Goal: Find specific page/section

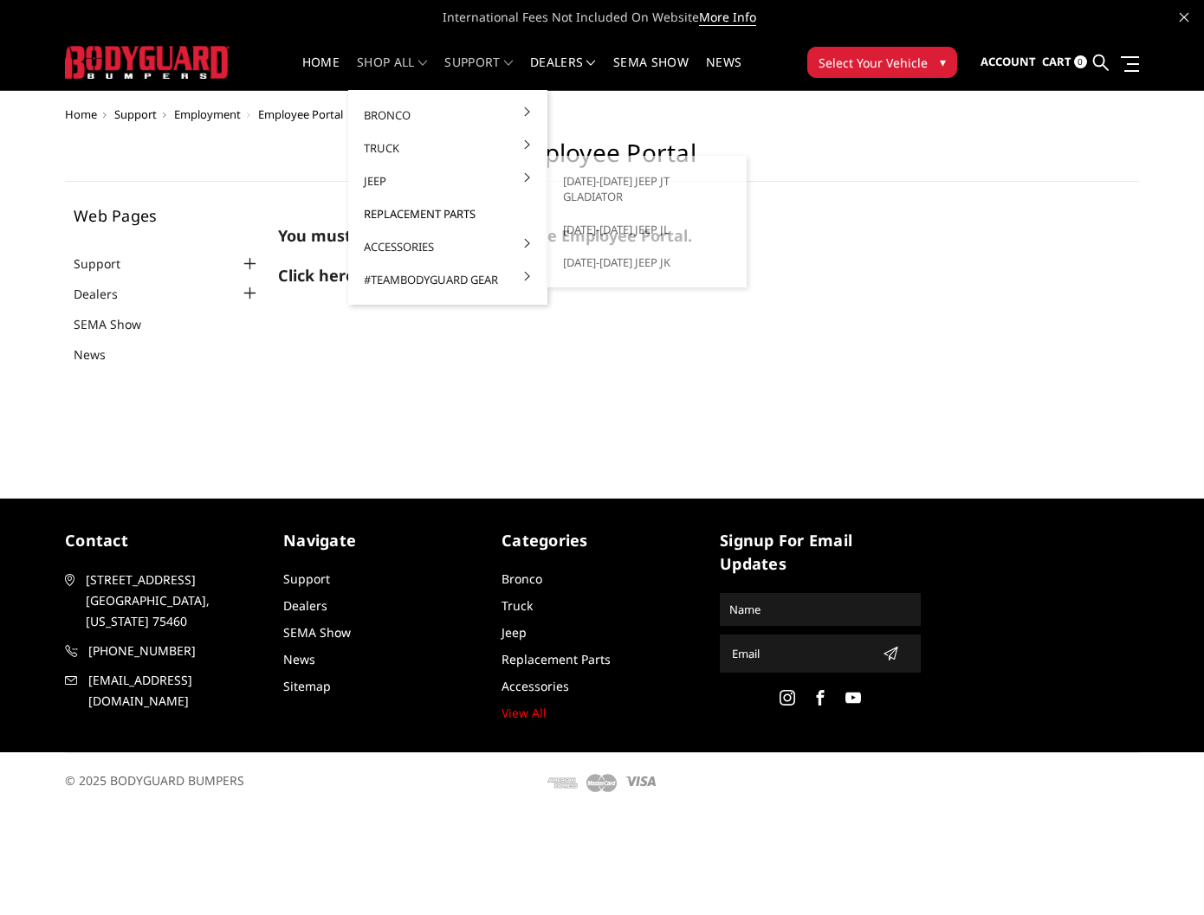
click at [382, 203] on link "Replacement Parts" at bounding box center [447, 213] width 185 height 33
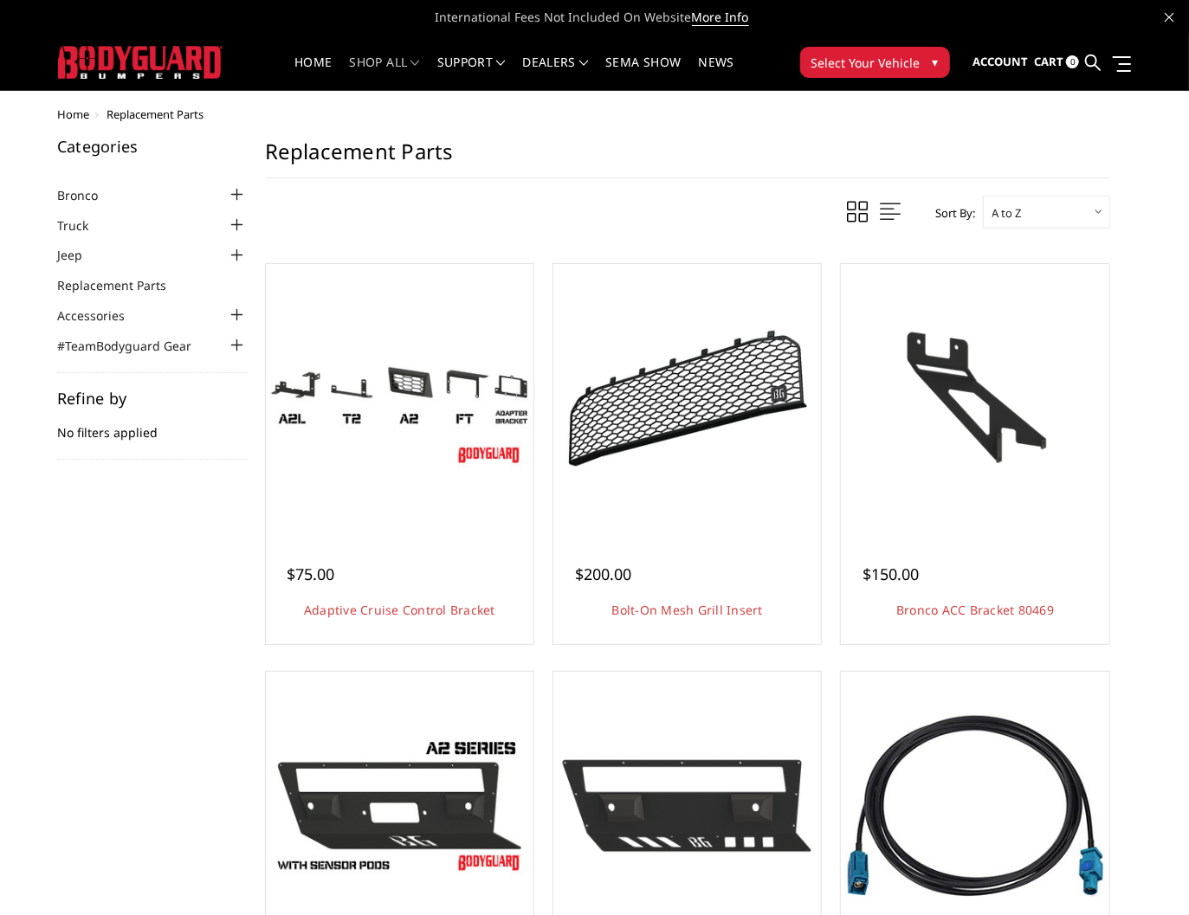
scroll to position [127, 0]
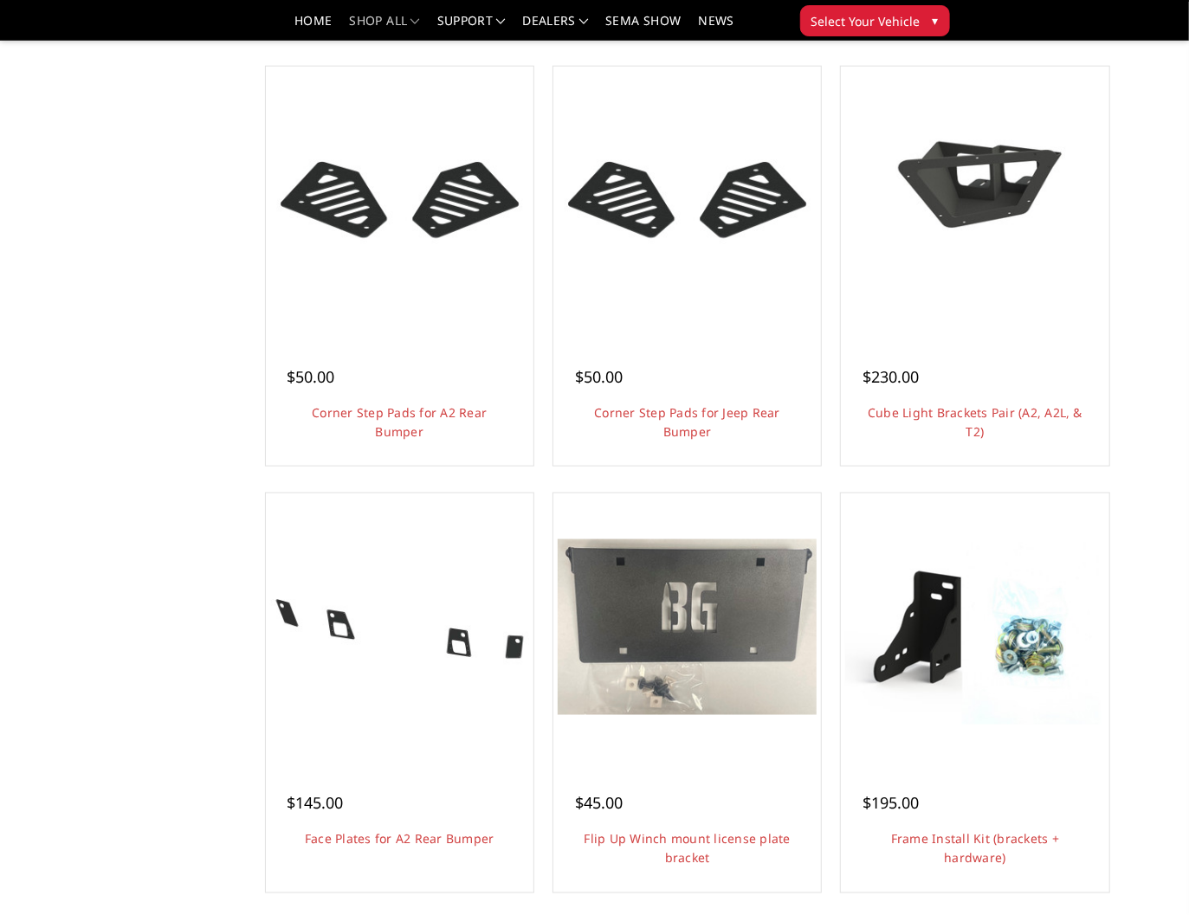
scroll to position [1026, 0]
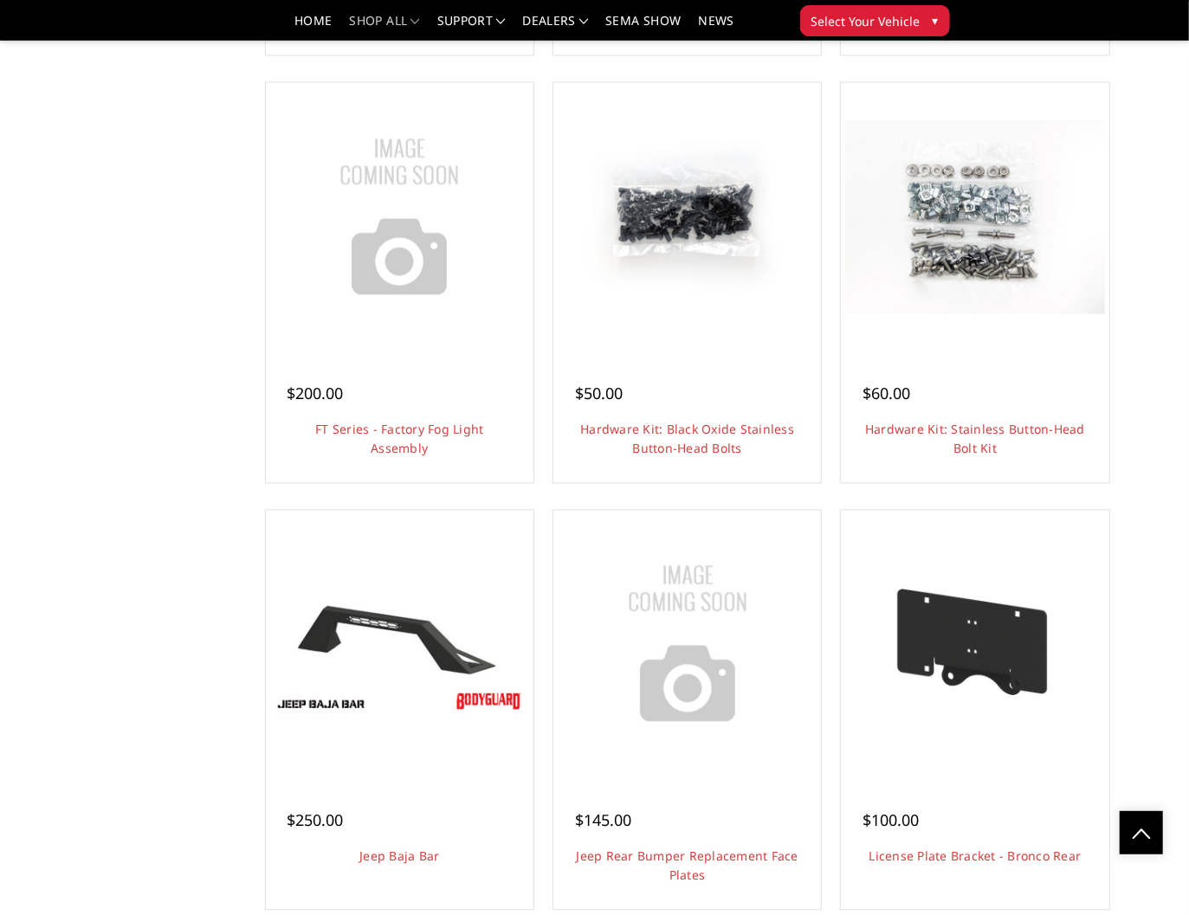
scroll to position [1845, 0]
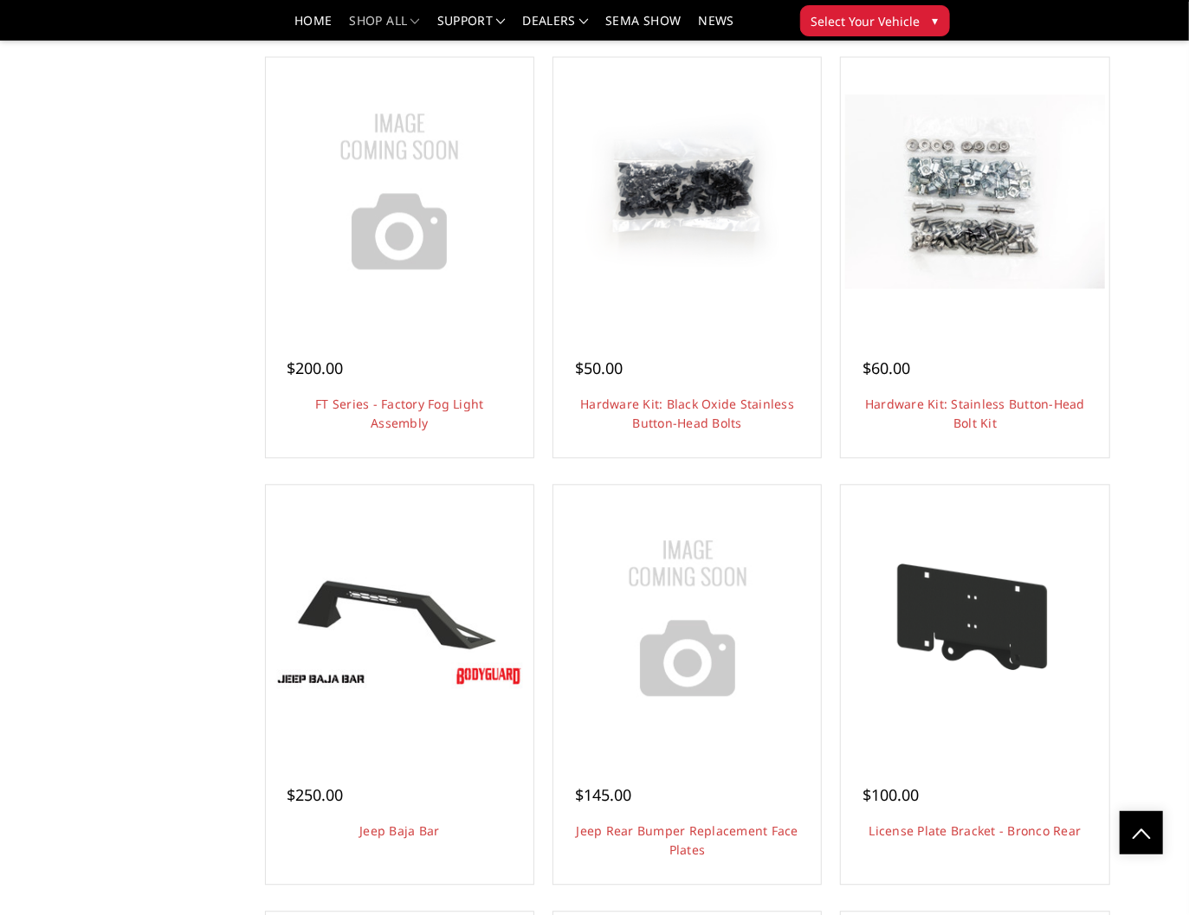
click at [69, 240] on div "Categories Bronco [DATE]-[DATE] Bronco Front [DATE]-[DATE] Bronco Rear [DATE]-[…" at bounding box center [594, 842] width 1092 height 5201
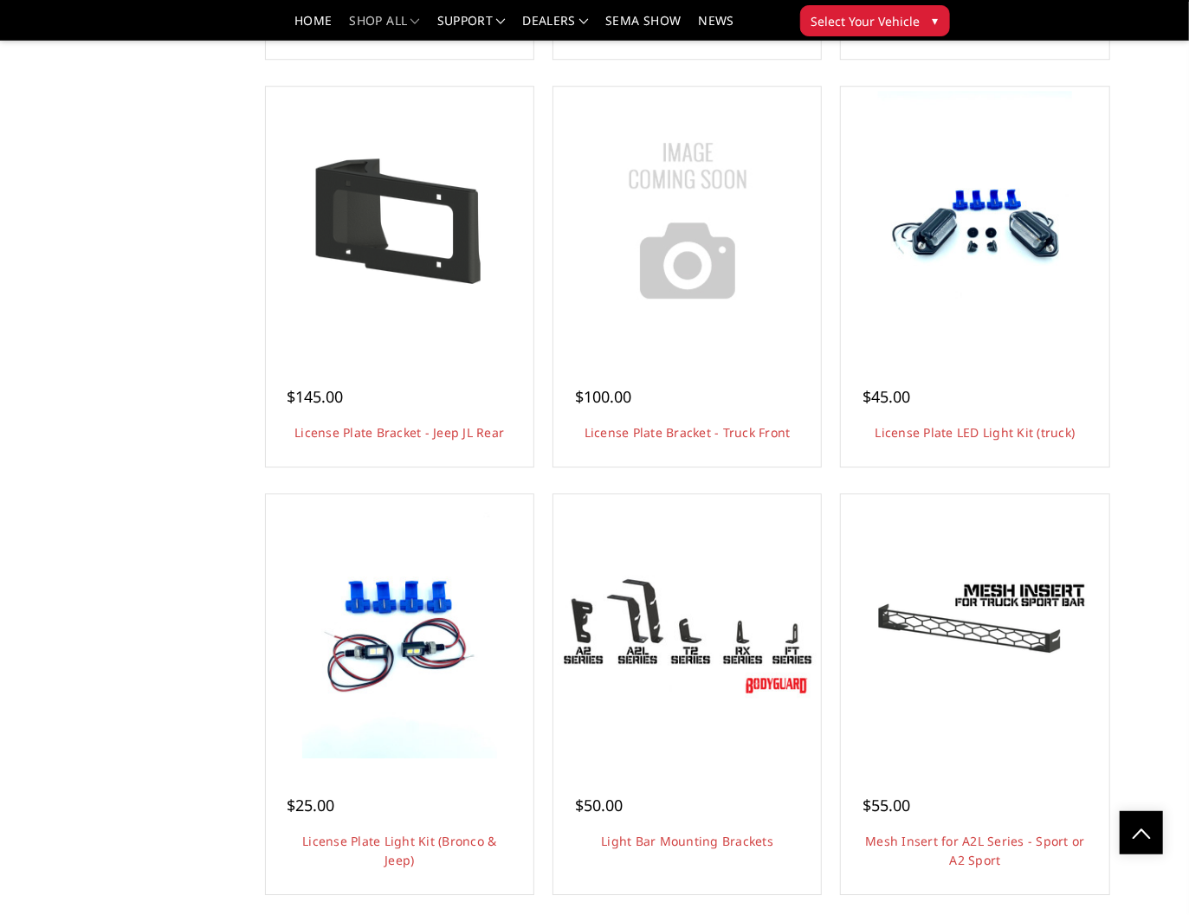
scroll to position [2689, 0]
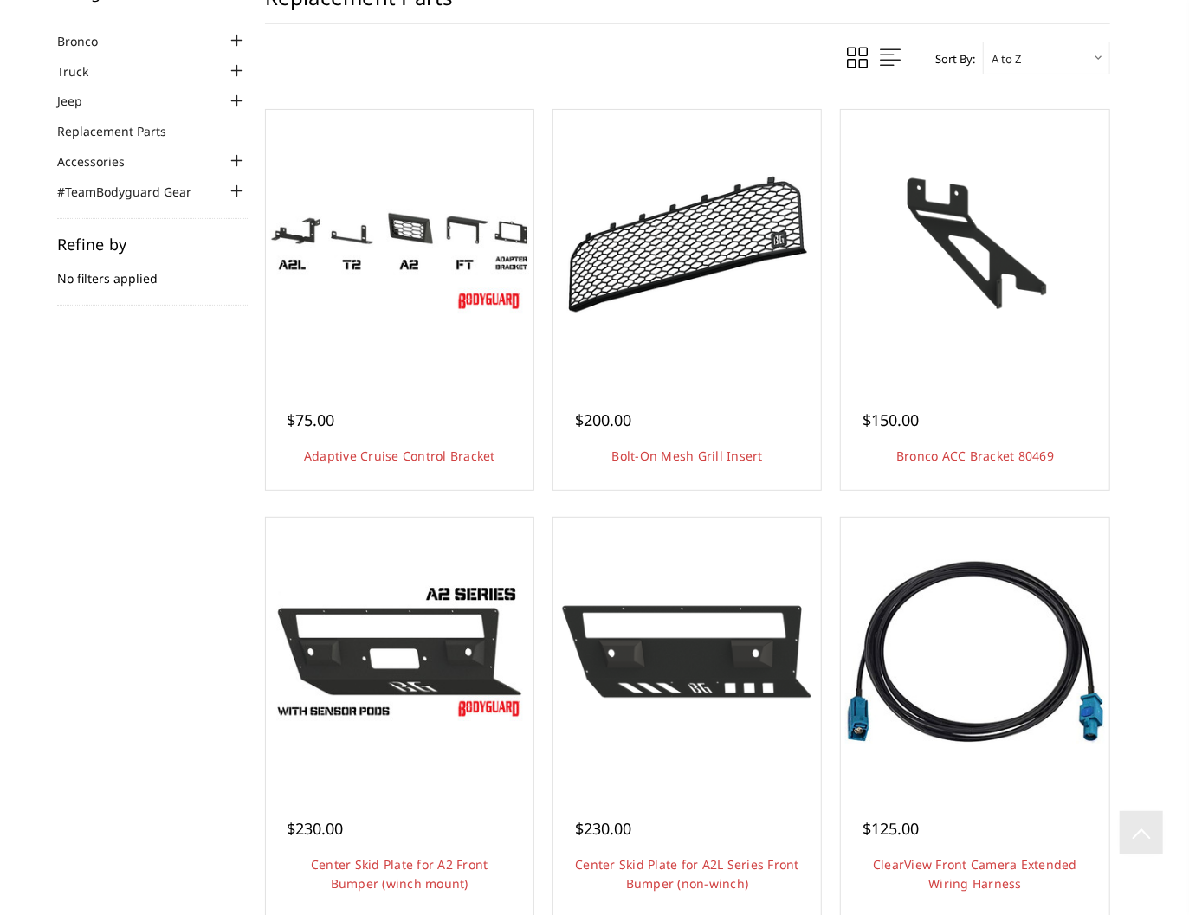
scroll to position [0, 0]
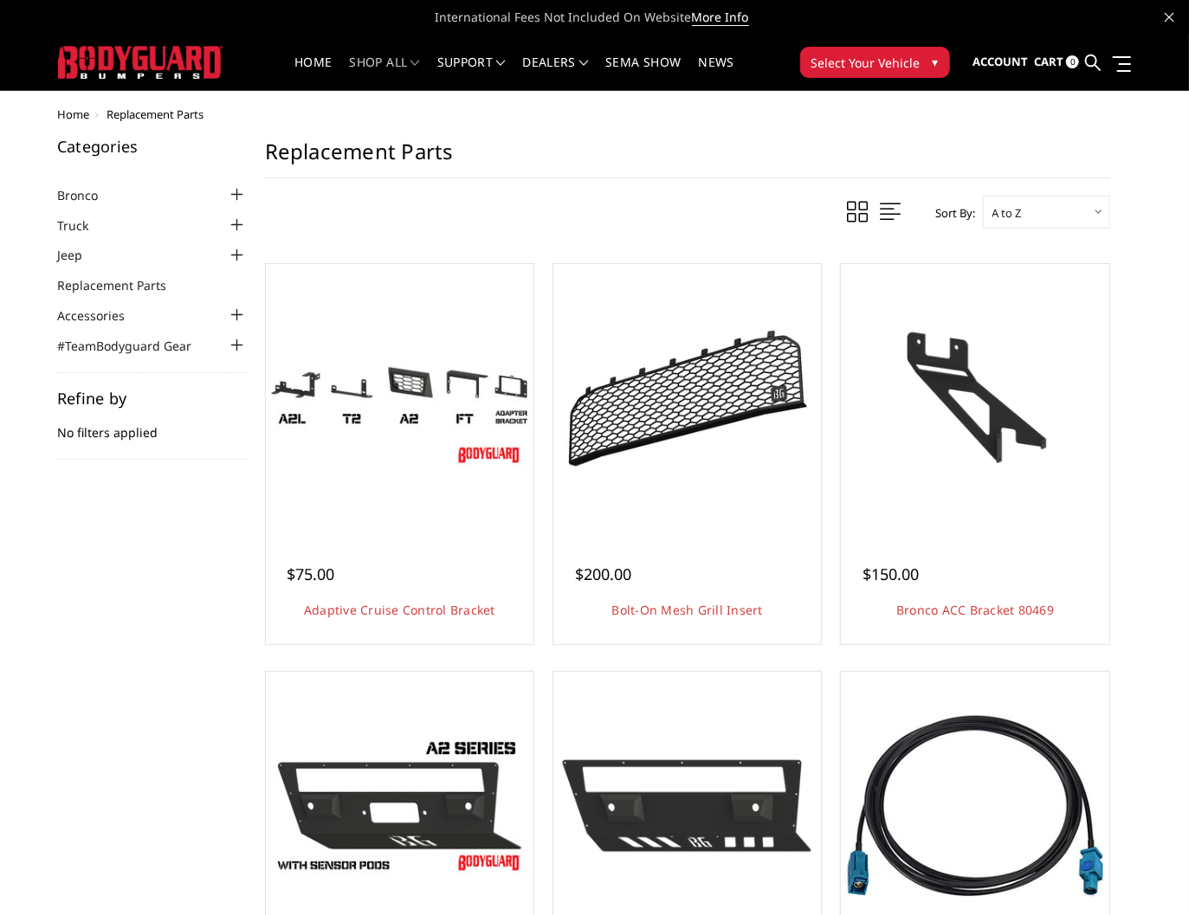
click at [885, 206] on span at bounding box center [890, 212] width 21 height 22
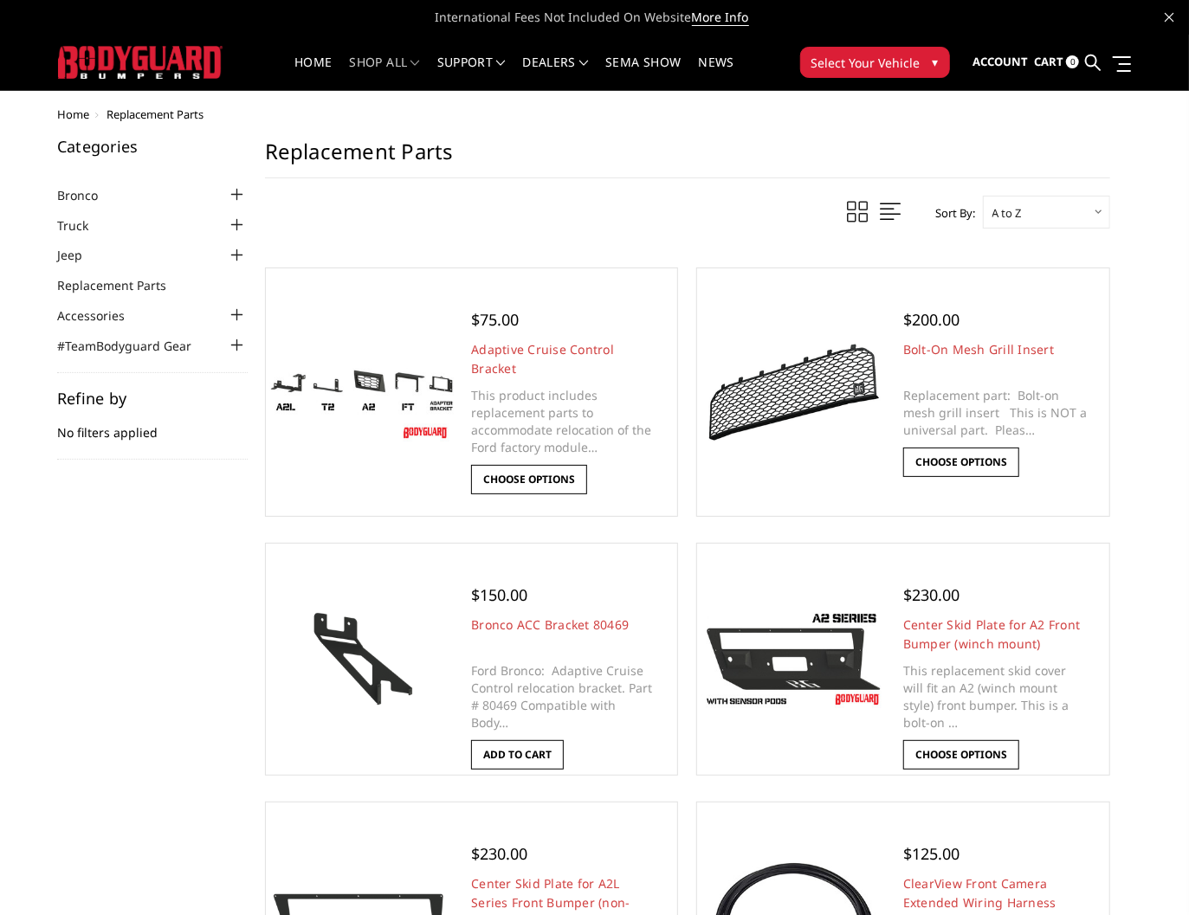
drag, startPoint x: 1170, startPoint y: 0, endPoint x: 686, endPoint y: 152, distance: 507.2
click at [686, 152] on h1 "Replacement Parts" at bounding box center [687, 159] width 845 height 40
